Goal: Transaction & Acquisition: Purchase product/service

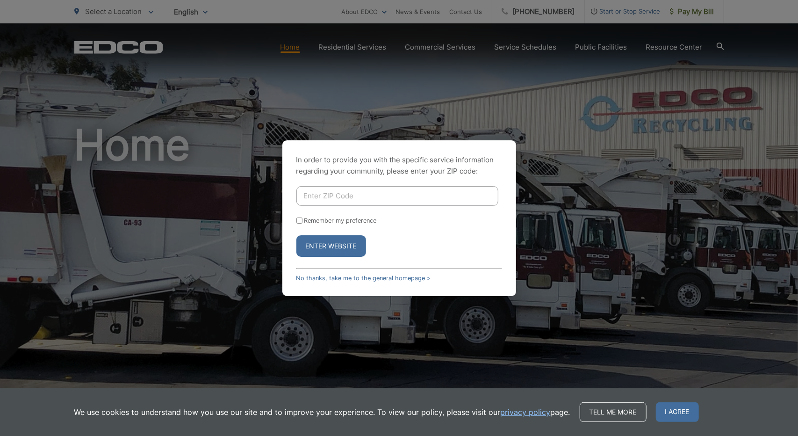
click at [173, 101] on div "In order to provide you with the specific service information regarding your co…" at bounding box center [399, 218] width 798 height 436
click at [351, 185] on div "In order to provide you with the specific service information regarding your co…" at bounding box center [399, 218] width 234 height 156
click at [359, 196] on input "Enter ZIP Code" at bounding box center [397, 196] width 202 height 20
type input "91901"
click at [296, 235] on button "Enter Website" at bounding box center [331, 246] width 70 height 22
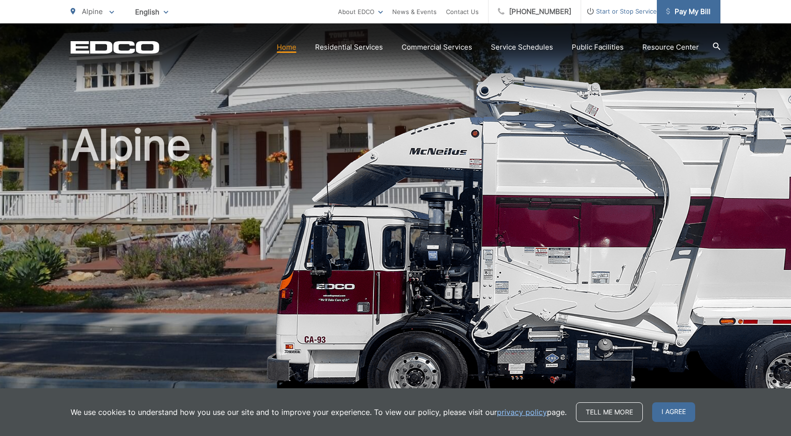
click at [684, 15] on span "Pay My Bill" at bounding box center [688, 11] width 44 height 11
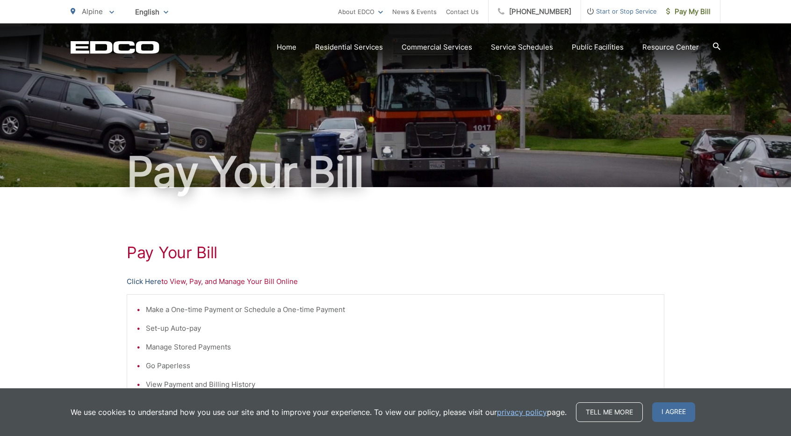
click at [151, 281] on link "Click Here" at bounding box center [144, 281] width 35 height 11
